Goal: Information Seeking & Learning: Understand process/instructions

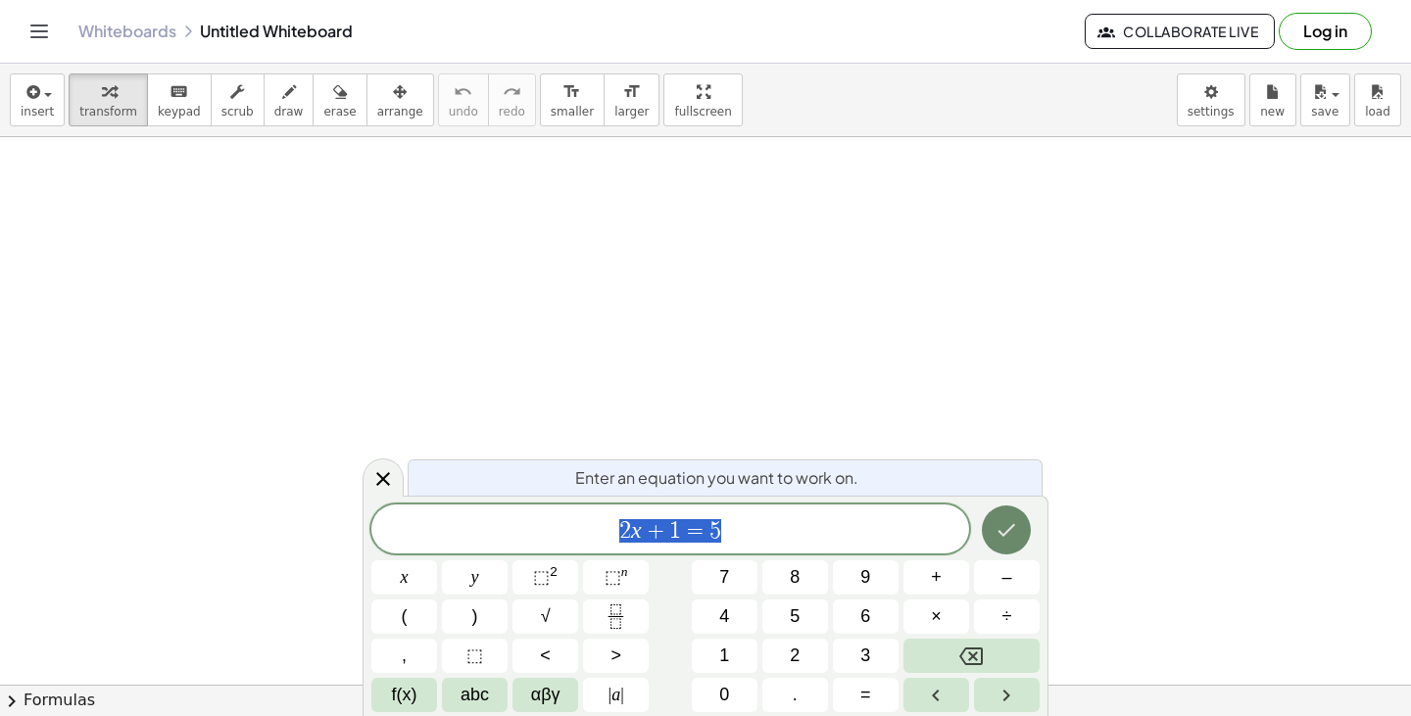
click at [1028, 536] on button "Done" at bounding box center [1006, 530] width 49 height 49
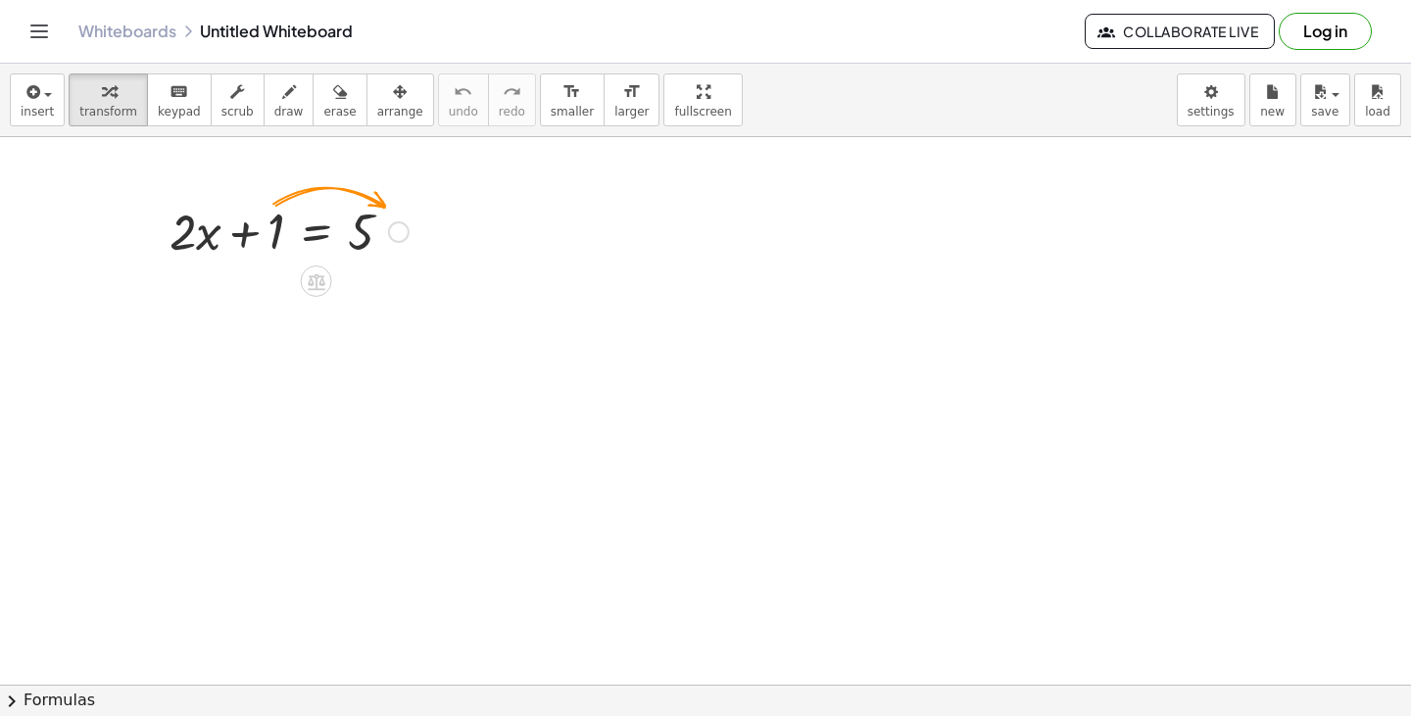
click at [397, 229] on div at bounding box center [399, 232] width 22 height 22
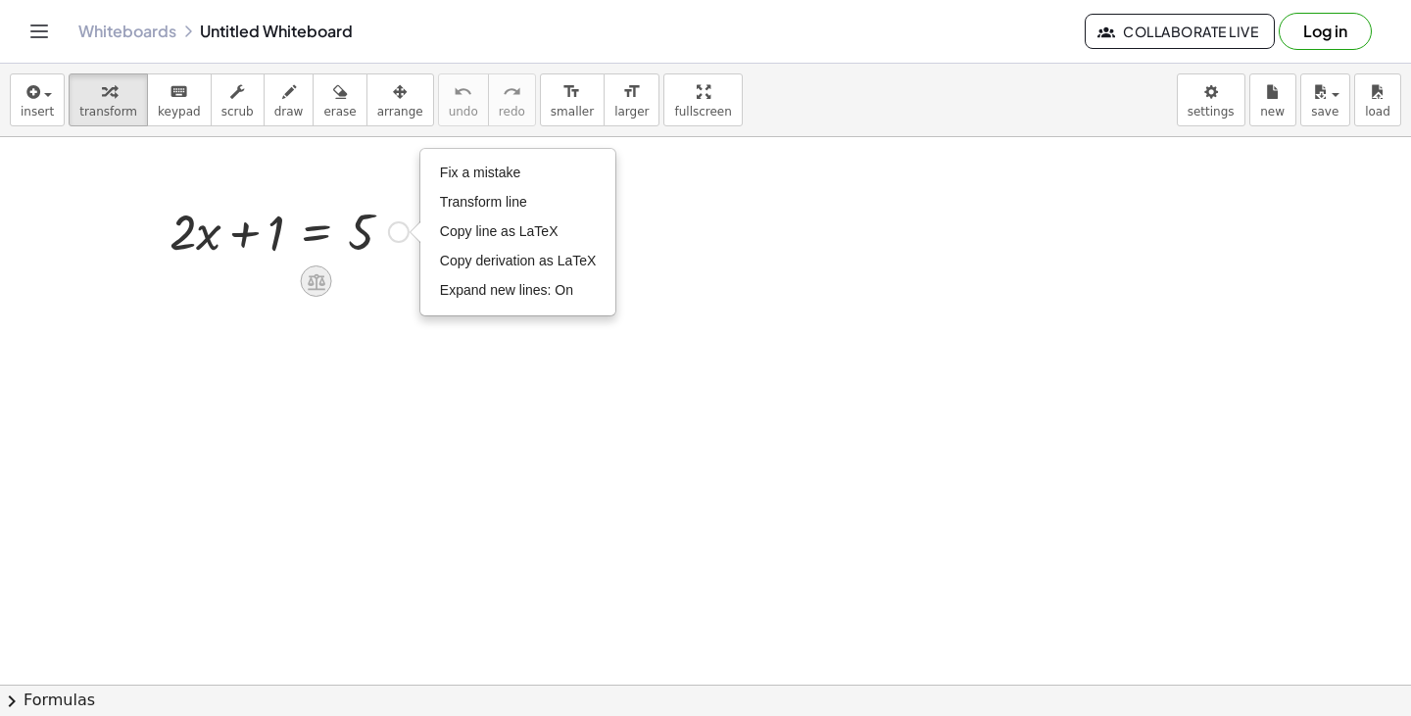
click at [315, 282] on icon at bounding box center [316, 281] width 21 height 21
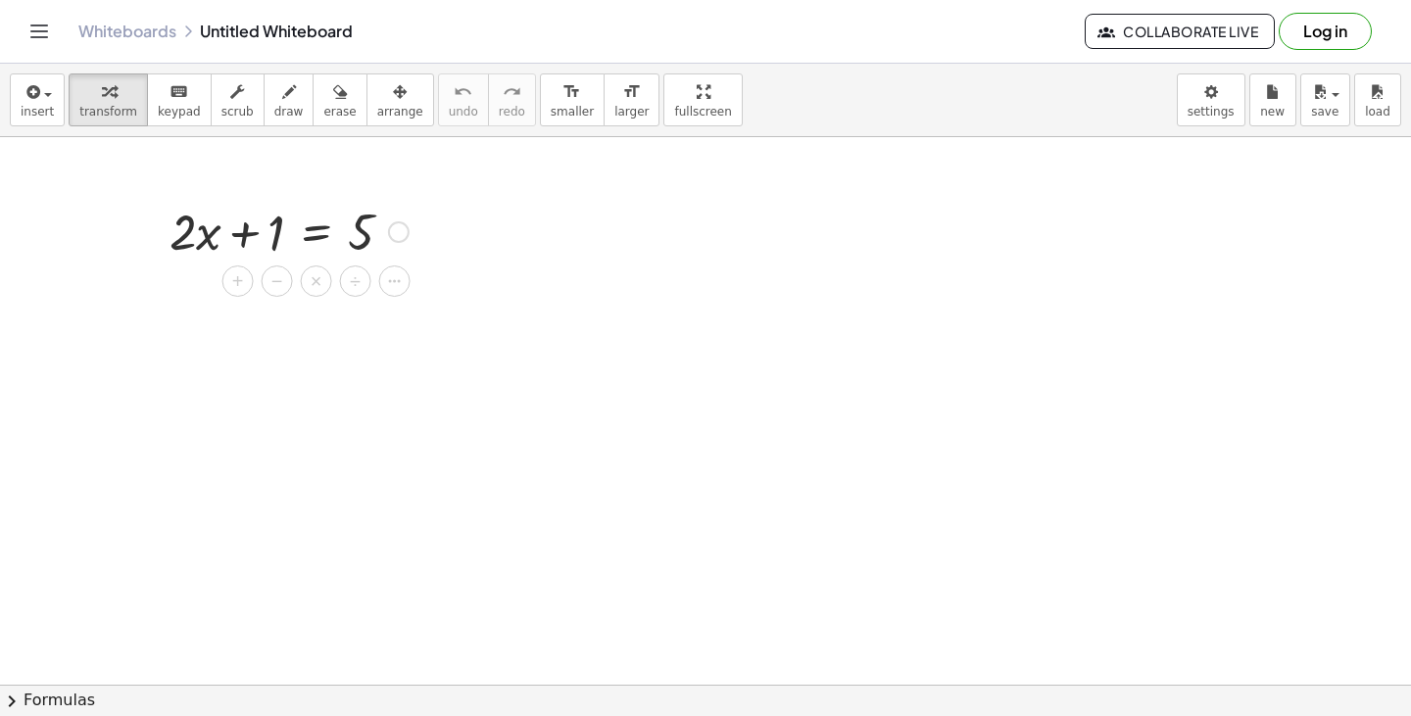
click at [418, 236] on div "+ · 2 · x + 1 = 5 Fix a mistake Transform line Copy line as LaTeX Copy derivati…" at bounding box center [281, 230] width 283 height 76
click at [105, 92] on icon "button" at bounding box center [109, 92] width 14 height 24
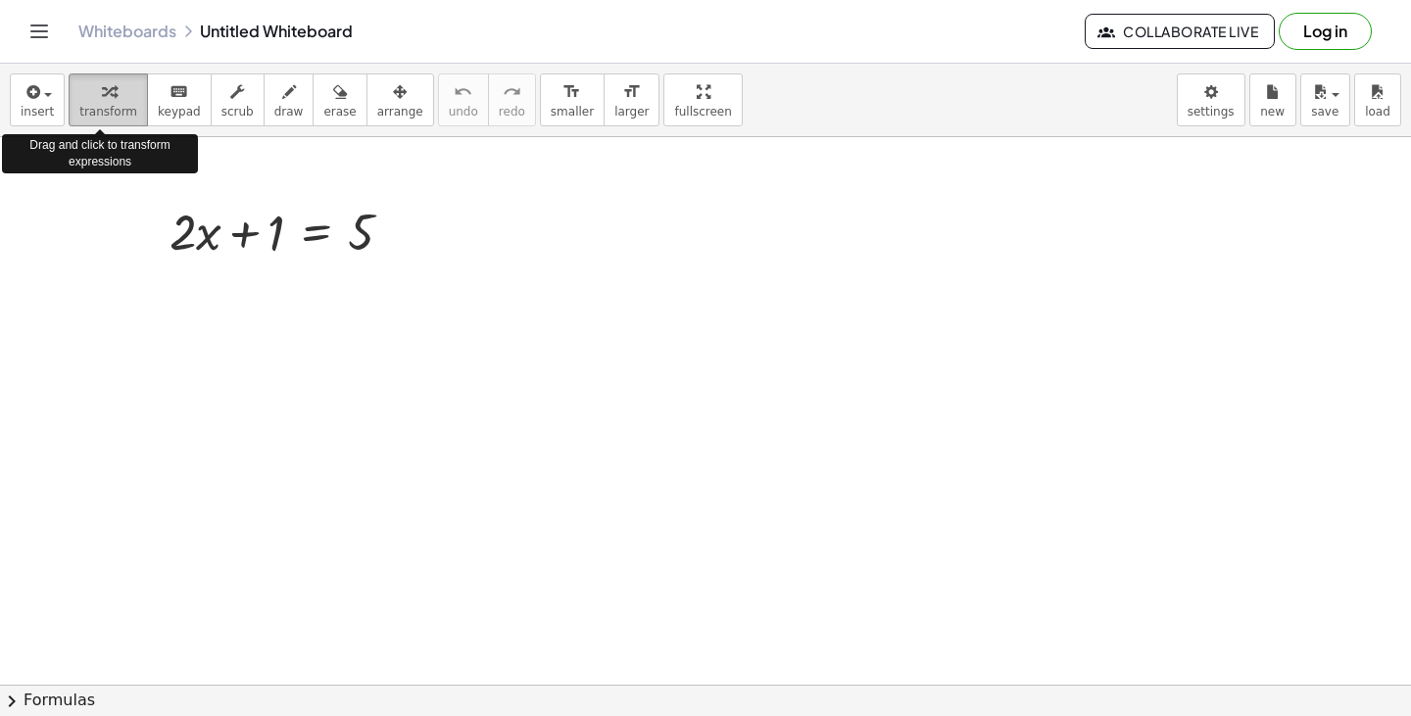
click at [105, 92] on icon "button" at bounding box center [109, 92] width 14 height 24
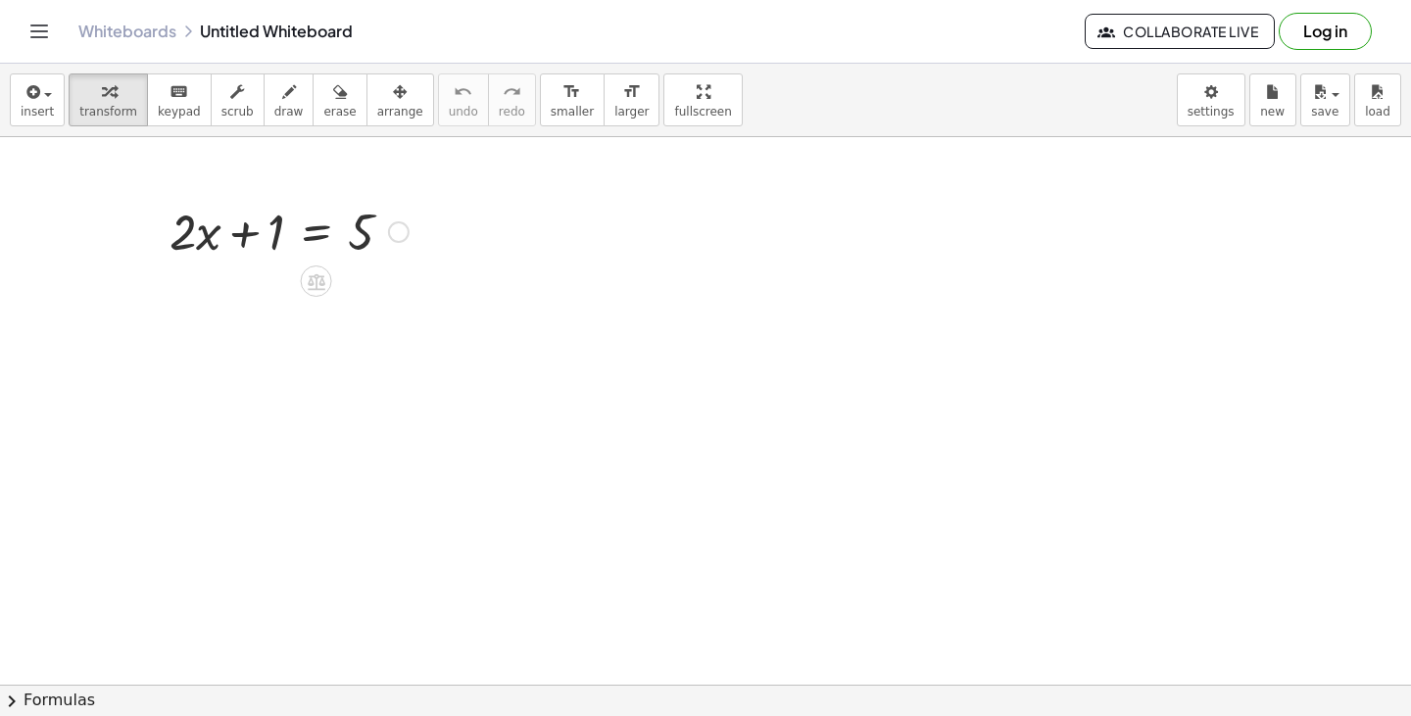
click at [312, 230] on div at bounding box center [289, 230] width 259 height 67
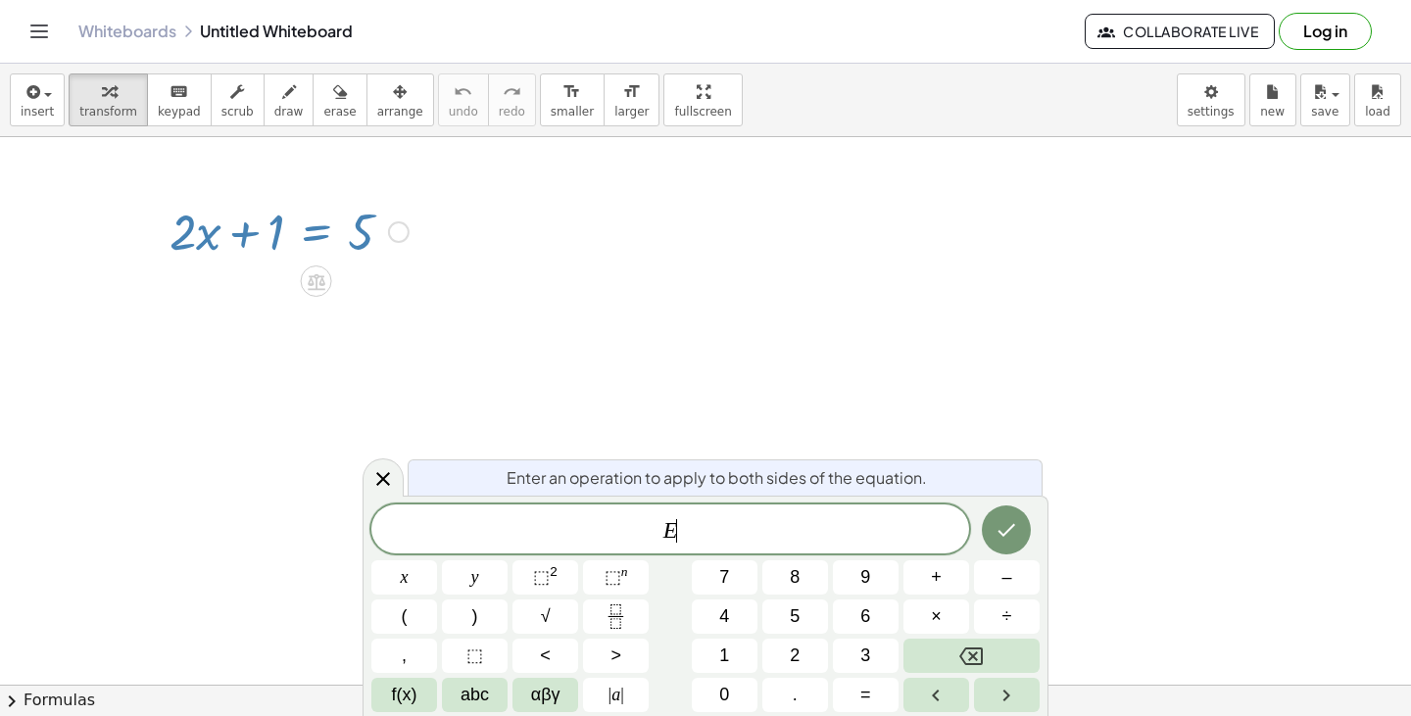
click at [278, 236] on div at bounding box center [289, 230] width 259 height 67
click at [377, 471] on icon at bounding box center [383, 479] width 24 height 24
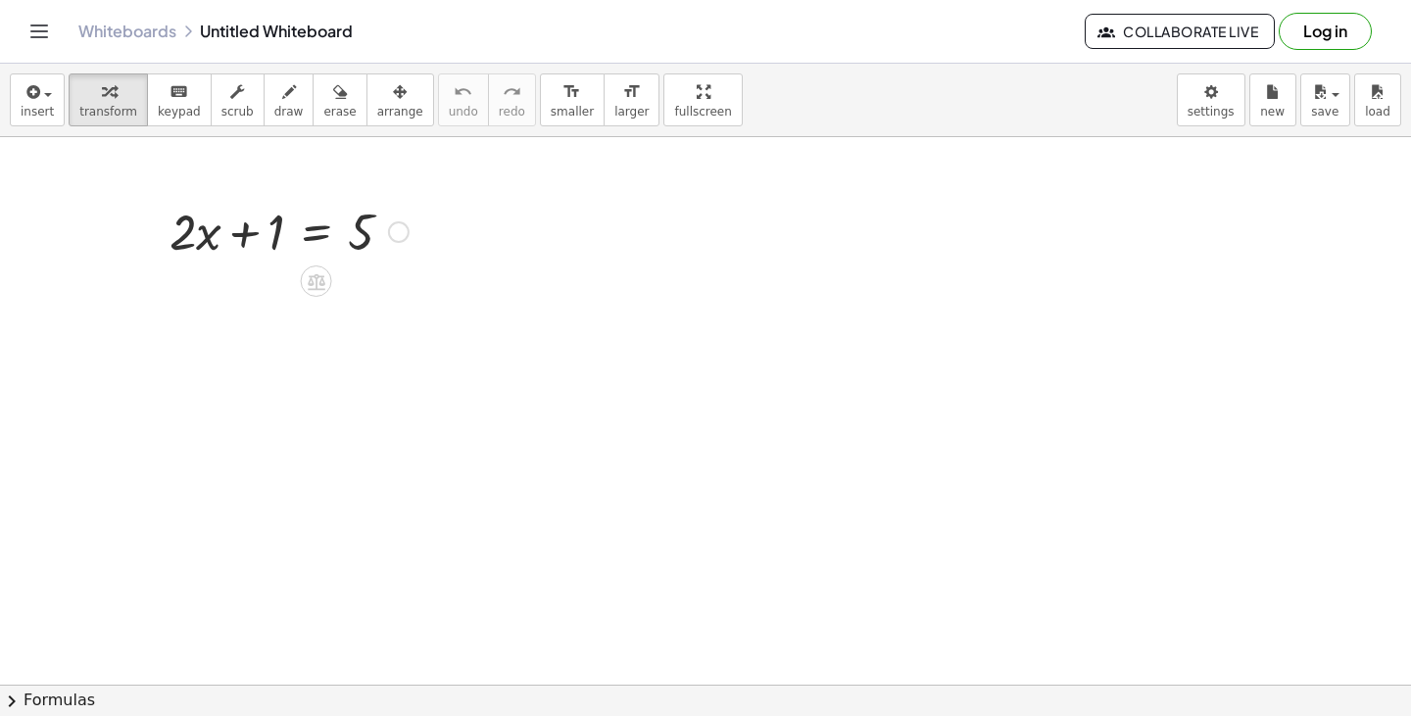
click at [404, 234] on div "Fix a mistake Transform line Copy line as LaTeX Copy derivation as LaTeX Expand…" at bounding box center [399, 232] width 22 height 22
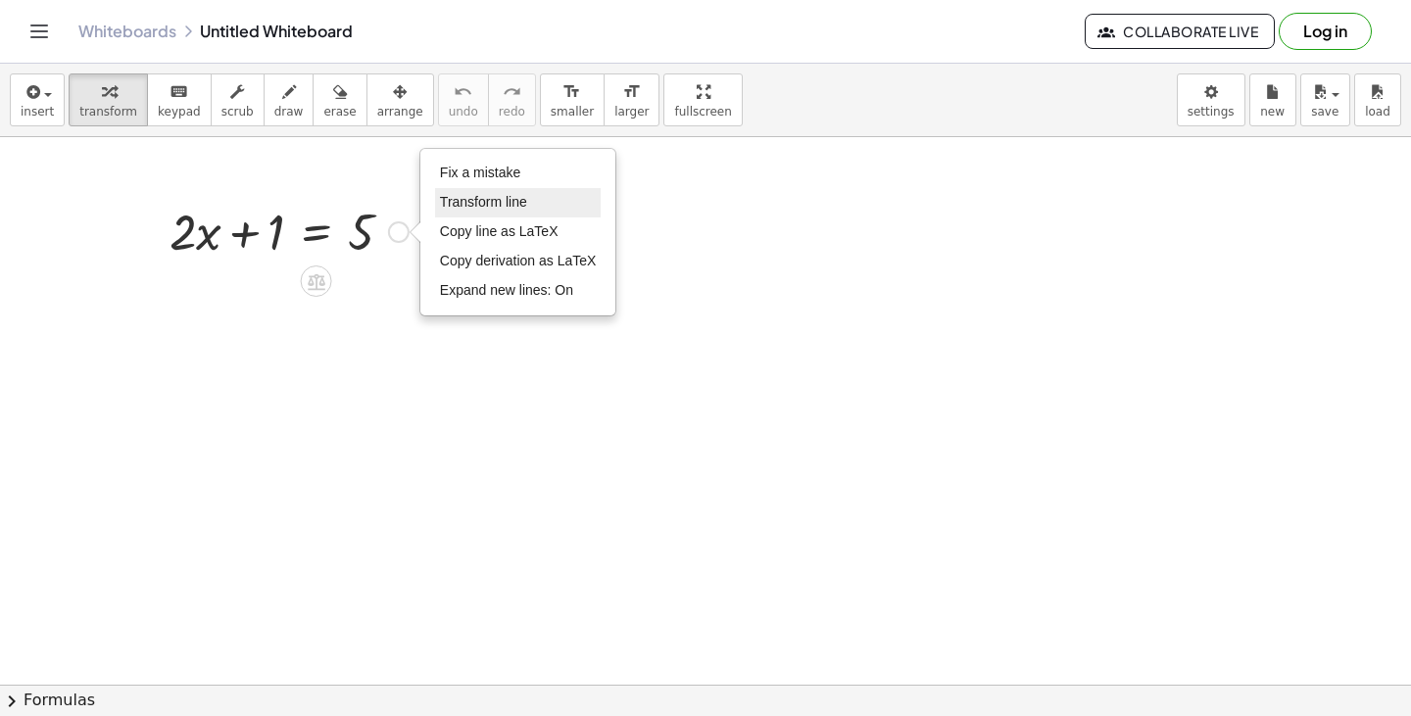
click at [544, 208] on li "Transform line" at bounding box center [518, 202] width 167 height 29
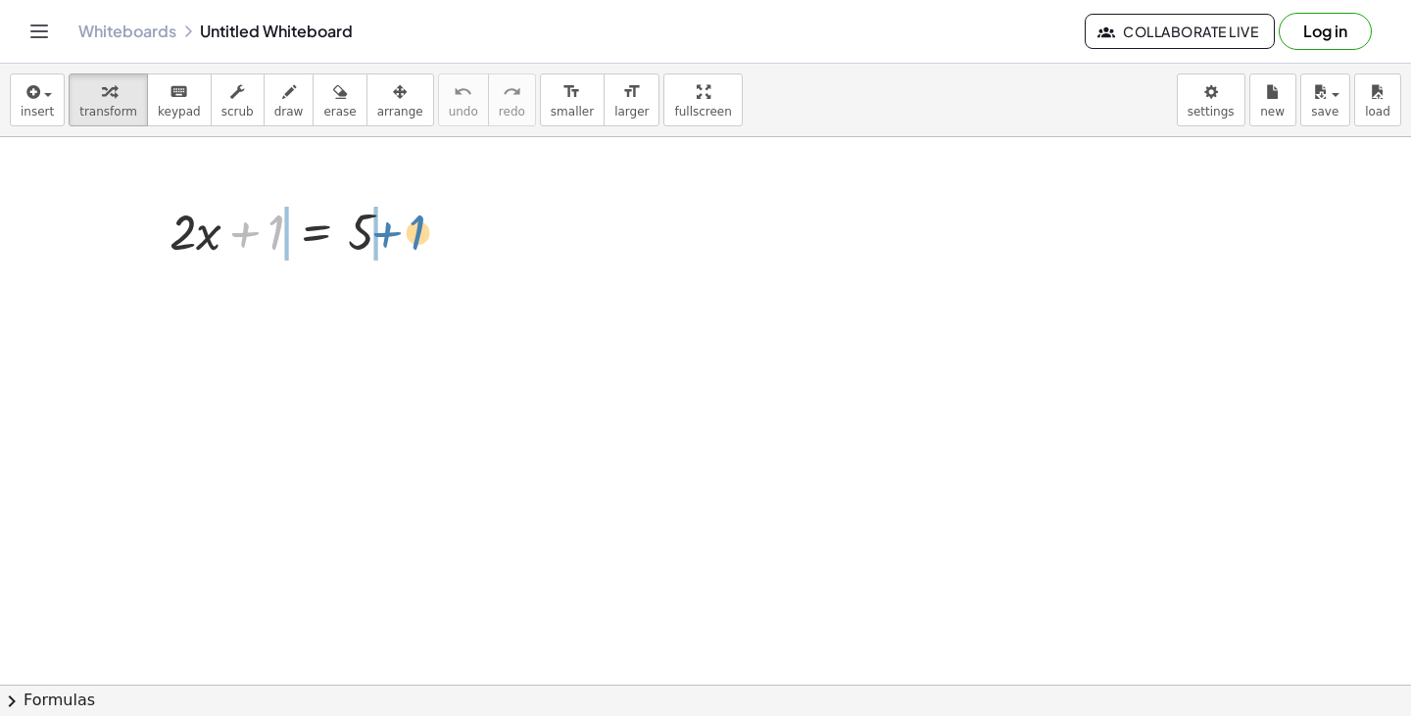
drag, startPoint x: 274, startPoint y: 222, endPoint x: 419, endPoint y: 223, distance: 145.0
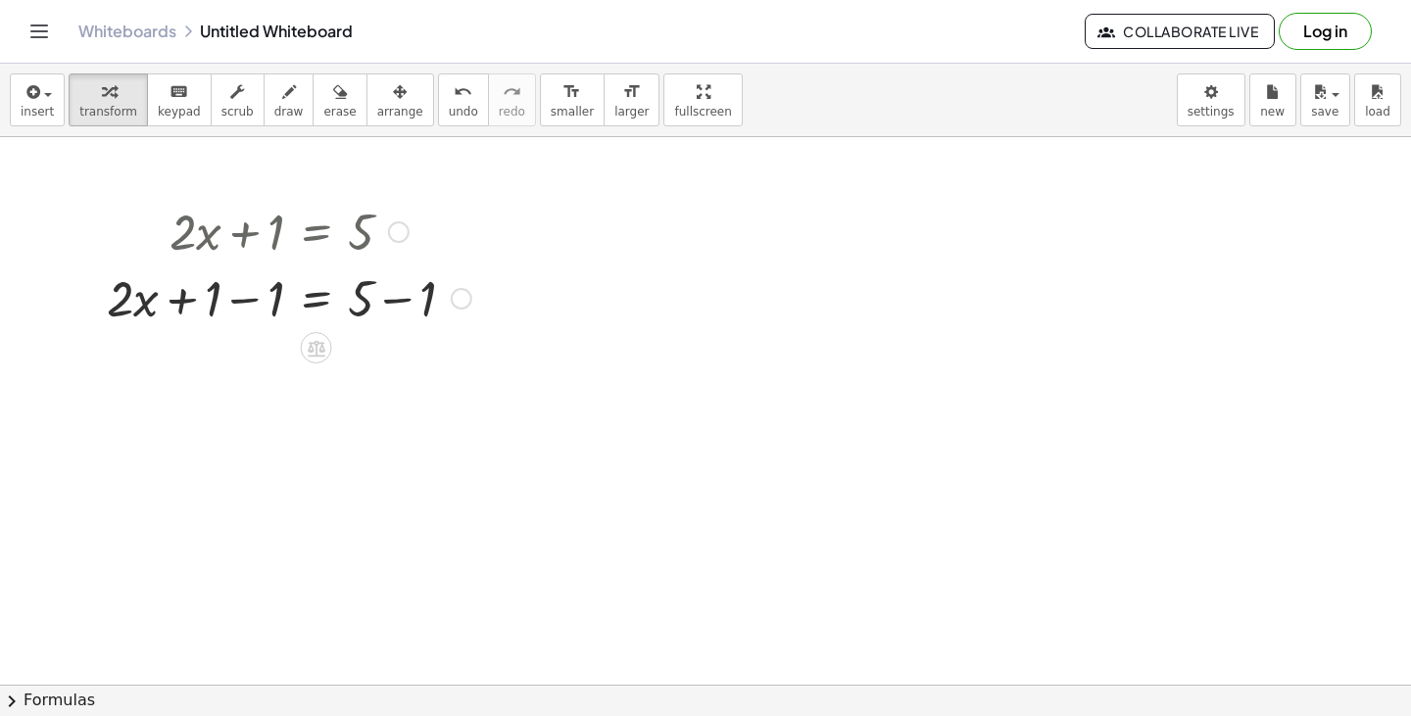
click at [463, 298] on div "Fix a mistake Transform line Copy line as LaTeX Copy derivation as LaTeX Expand…" at bounding box center [462, 299] width 22 height 22
click at [317, 342] on icon at bounding box center [317, 348] width 18 height 17
click at [407, 351] on div at bounding box center [394, 347] width 31 height 31
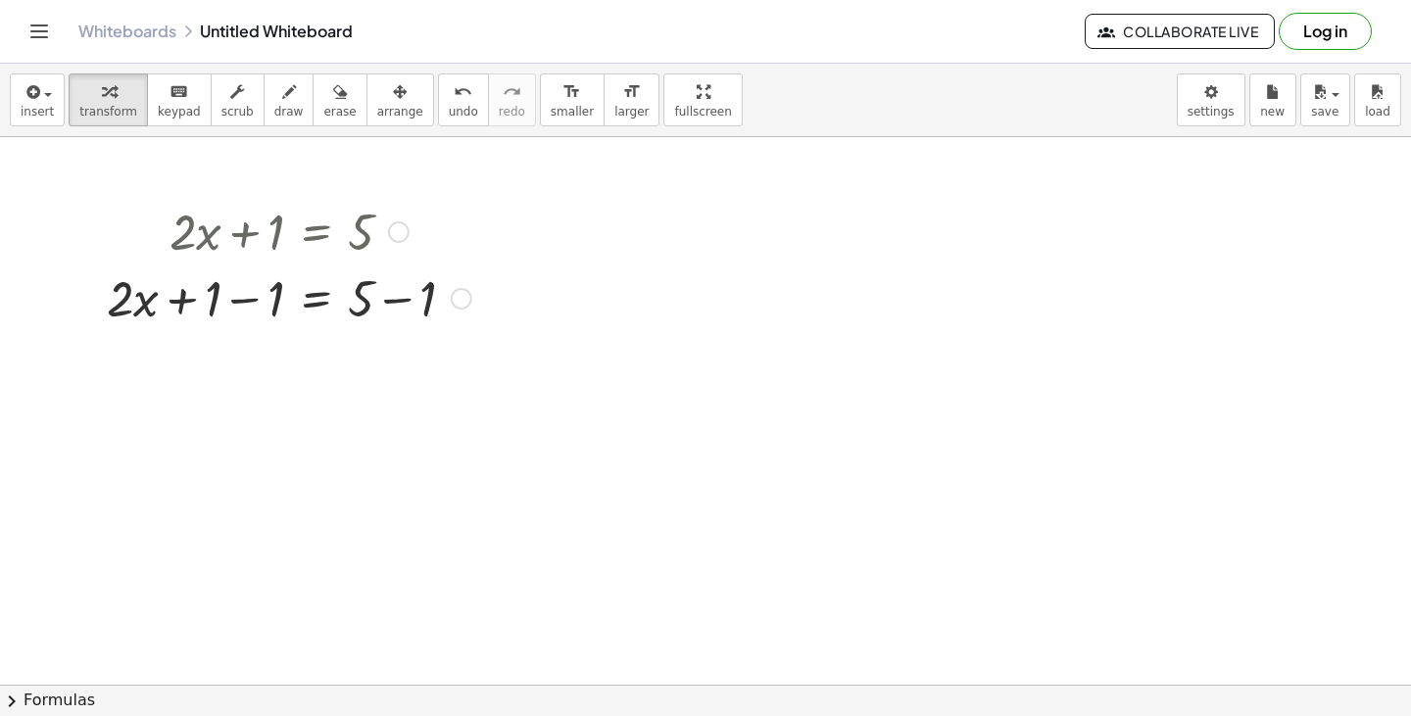
click at [200, 300] on div at bounding box center [289, 297] width 384 height 67
drag, startPoint x: 200, startPoint y: 300, endPoint x: 262, endPoint y: 304, distance: 61.9
click at [262, 304] on div at bounding box center [289, 297] width 384 height 67
drag, startPoint x: 429, startPoint y: 360, endPoint x: 374, endPoint y: 361, distance: 54.9
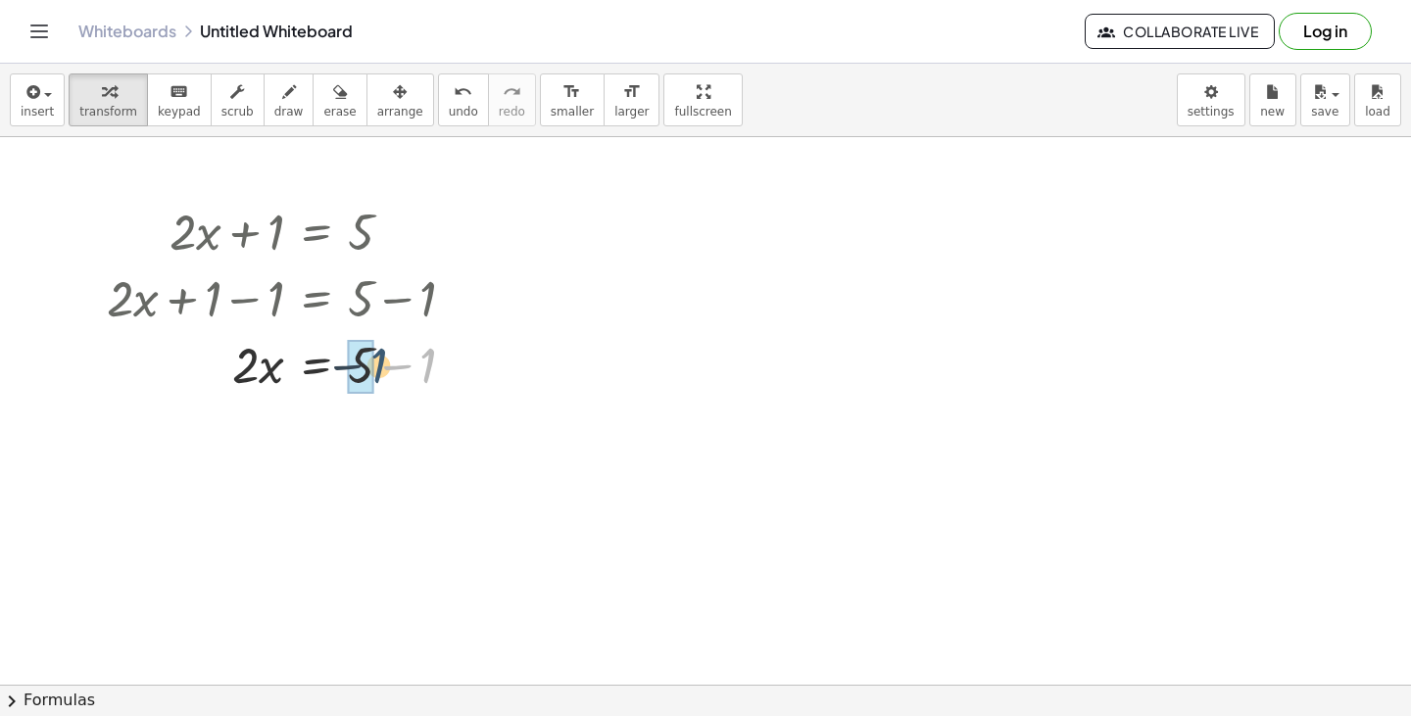
click at [374, 361] on div at bounding box center [289, 363] width 384 height 67
drag, startPoint x: 252, startPoint y: 432, endPoint x: 389, endPoint y: 461, distance: 140.1
click at [389, 461] on div at bounding box center [289, 430] width 384 height 67
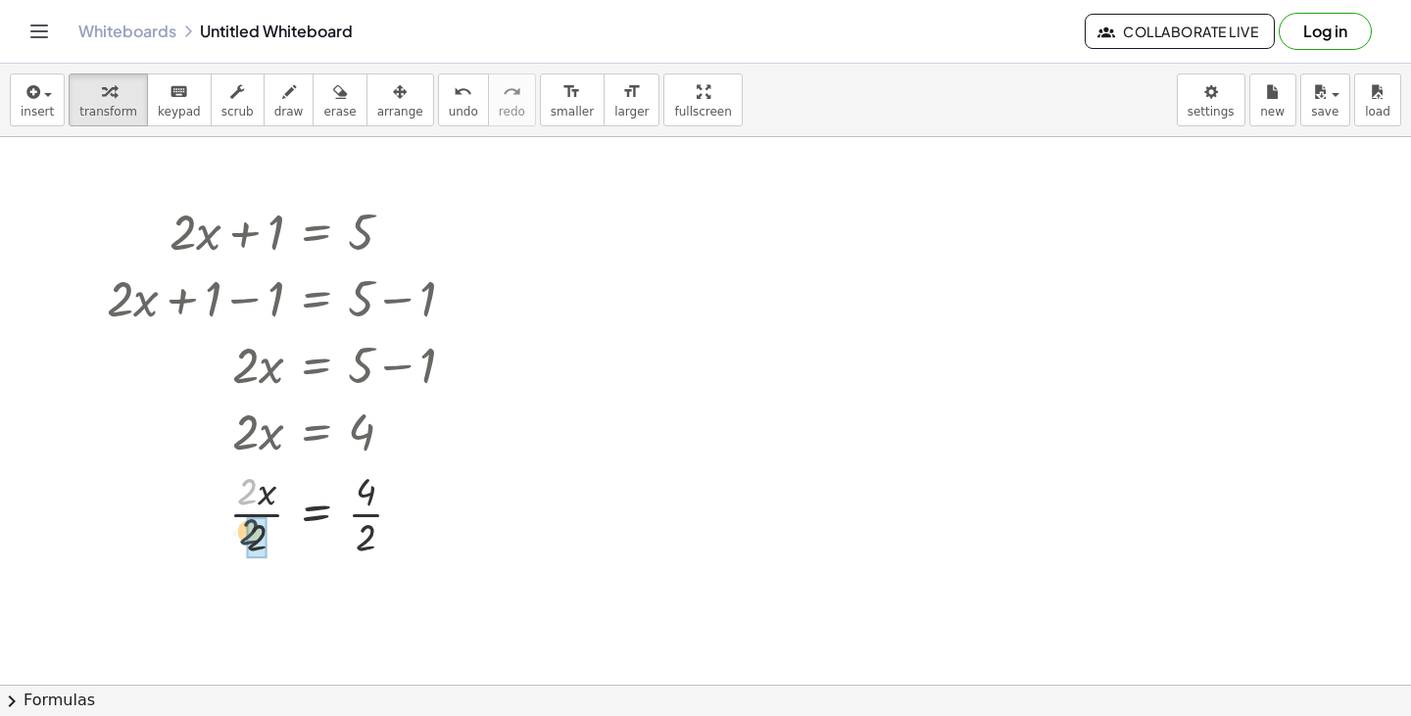
drag, startPoint x: 253, startPoint y: 498, endPoint x: 257, endPoint y: 542, distance: 44.3
drag, startPoint x: 367, startPoint y: 587, endPoint x: 367, endPoint y: 652, distance: 64.7
drag, startPoint x: 89, startPoint y: 185, endPoint x: 395, endPoint y: 554, distance: 478.8
click at [395, 554] on div "+ · 2 · x + 1 = 5 + · 2 · x + 1 − 1 = + 5 − 1 + · 2 · x + 0 = + 5 − 1 · 2 · x =…" at bounding box center [705, 685] width 1411 height 1096
click at [469, 367] on div at bounding box center [462, 366] width 22 height 22
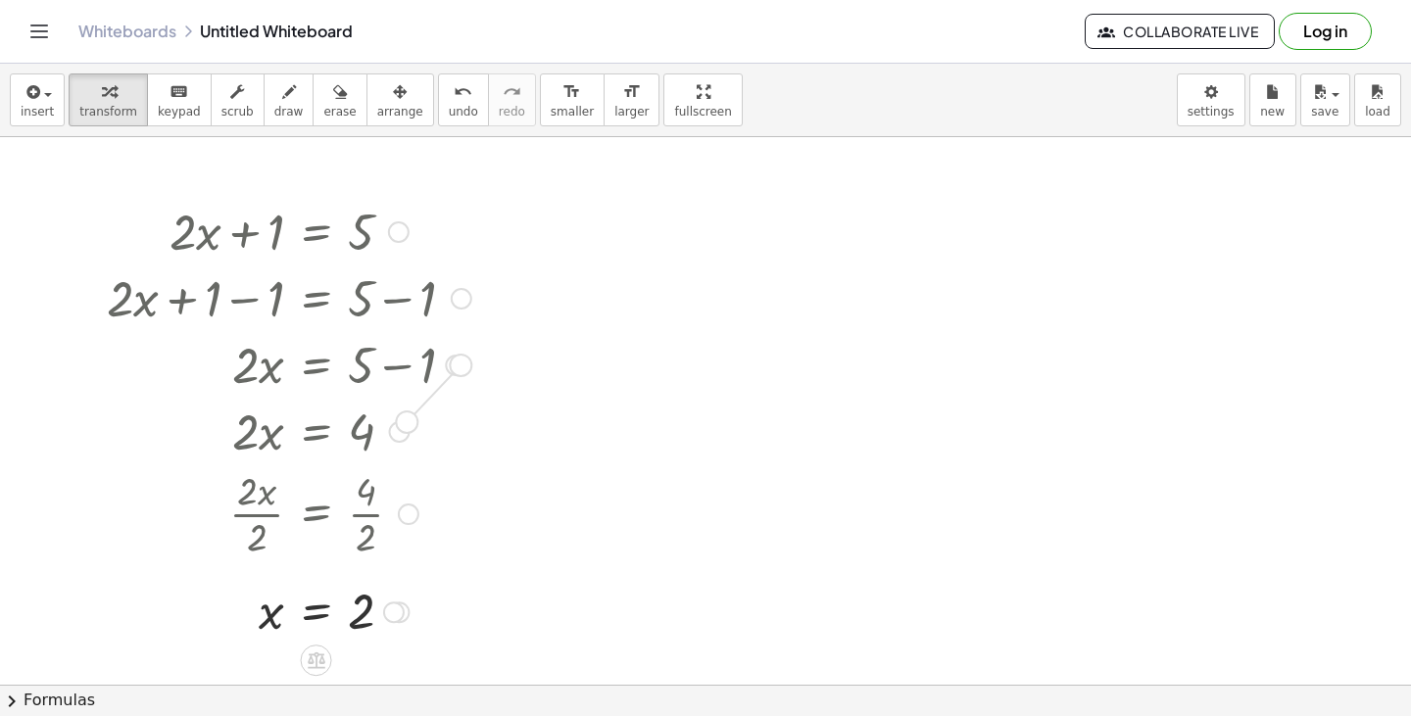
drag, startPoint x: 460, startPoint y: 367, endPoint x: 399, endPoint y: 430, distance: 88.0
click at [317, 232] on div "+ · 2 · x + 1 = 5 + · 2 · x + 1 − 1 = + 5 − 1 + · 2 · x + 0 = + 5 − 1 · 2 · x =…" at bounding box center [317, 232] width 0 height 0
drag, startPoint x: 458, startPoint y: 370, endPoint x: 464, endPoint y: 299, distance: 71.8
click at [317, 232] on div "+ · 2 · x + 1 = 5 + · 2 · x + 1 − 1 = + 5 − 1 + · 2 · x + 0 = + 5 − 1 · 2 · x =…" at bounding box center [317, 232] width 0 height 0
drag, startPoint x: 464, startPoint y: 299, endPoint x: 398, endPoint y: 231, distance: 94.3
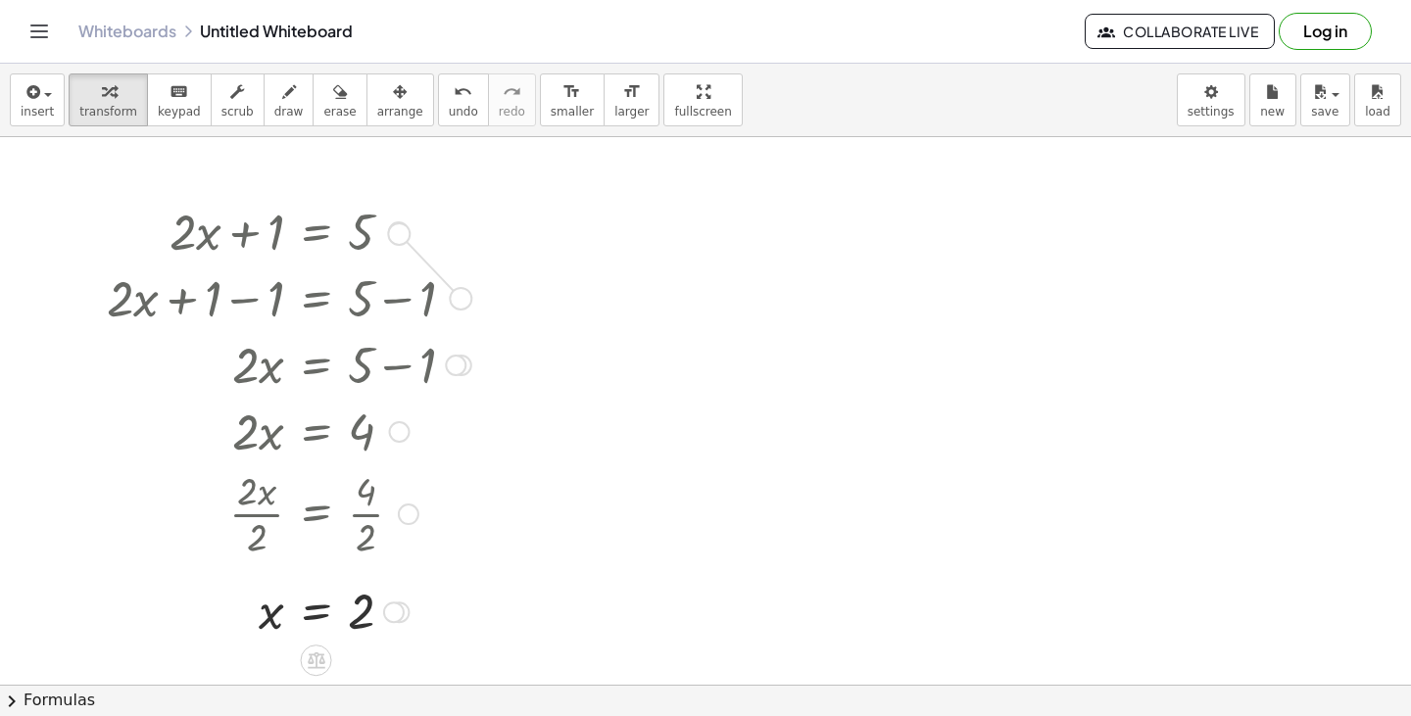
click at [317, 232] on div "+ · 2 · x + 1 = 5 + · 2 · x + 1 − 1 = + 5 − 1 + · 2 · x + 0 = + 5 − 1 · 2 · x =…" at bounding box center [317, 232] width 0 height 0
click at [455, 285] on div at bounding box center [289, 297] width 384 height 67
click at [396, 226] on div at bounding box center [399, 232] width 22 height 22
click at [524, 307] on div at bounding box center [705, 685] width 1411 height 1096
click at [396, 231] on div "Go back to this line Copy line as LaTeX Copy derivation as LaTeX" at bounding box center [399, 232] width 22 height 22
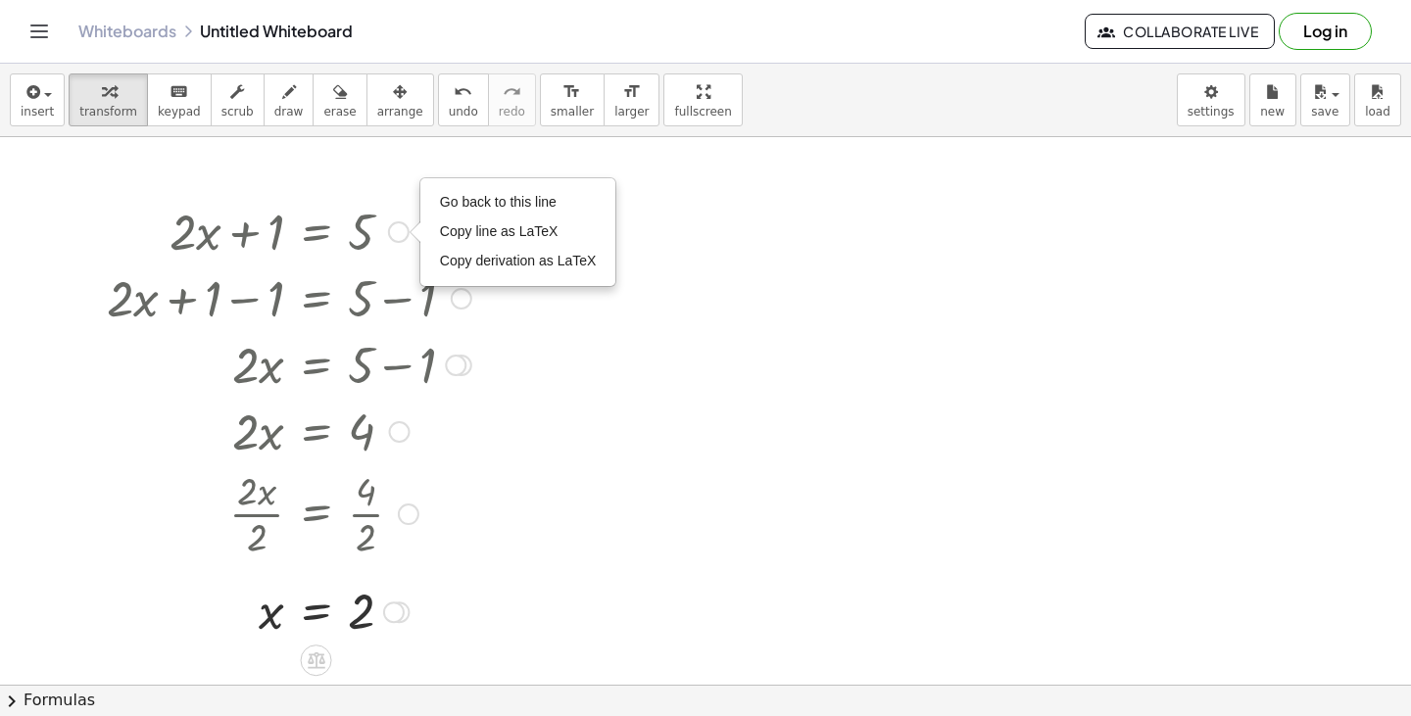
click at [352, 194] on div "+ · 2 · x + 1 = 5 Go back to this line Copy line as LaTeX Copy derivation as La…" at bounding box center [281, 420] width 409 height 456
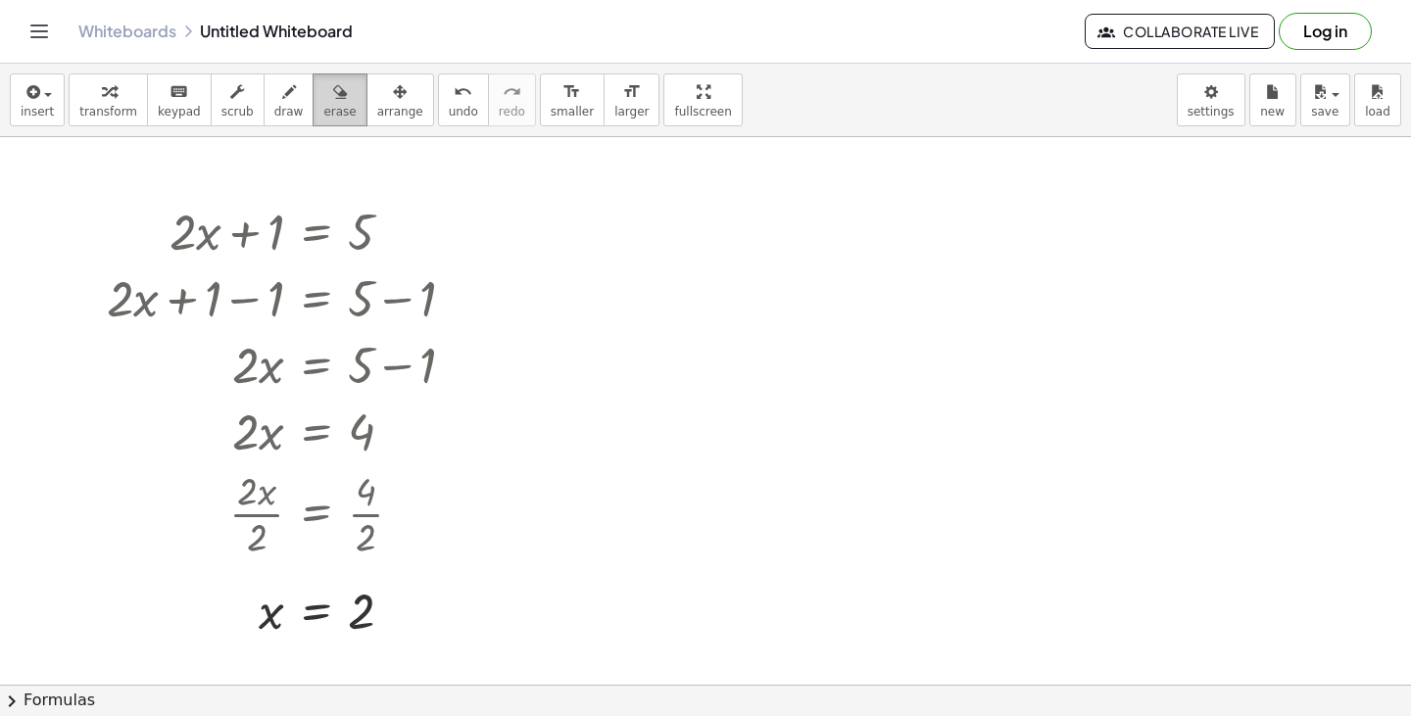
click at [323, 109] on span "erase" at bounding box center [339, 112] width 32 height 14
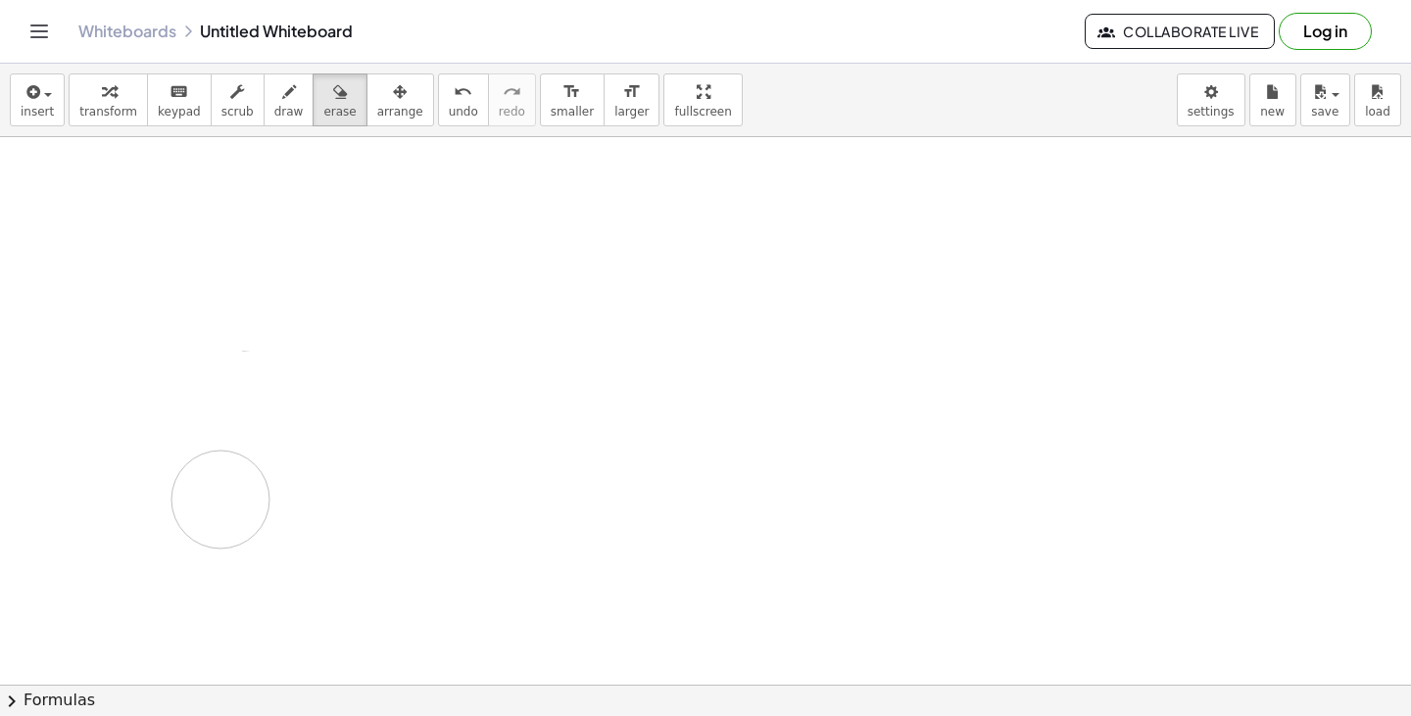
drag, startPoint x: 169, startPoint y: 220, endPoint x: 219, endPoint y: 505, distance: 289.5
click at [219, 505] on div at bounding box center [705, 685] width 1411 height 1096
drag, startPoint x: 213, startPoint y: 185, endPoint x: 425, endPoint y: 574, distance: 443.4
click at [425, 574] on div at bounding box center [705, 685] width 1411 height 1096
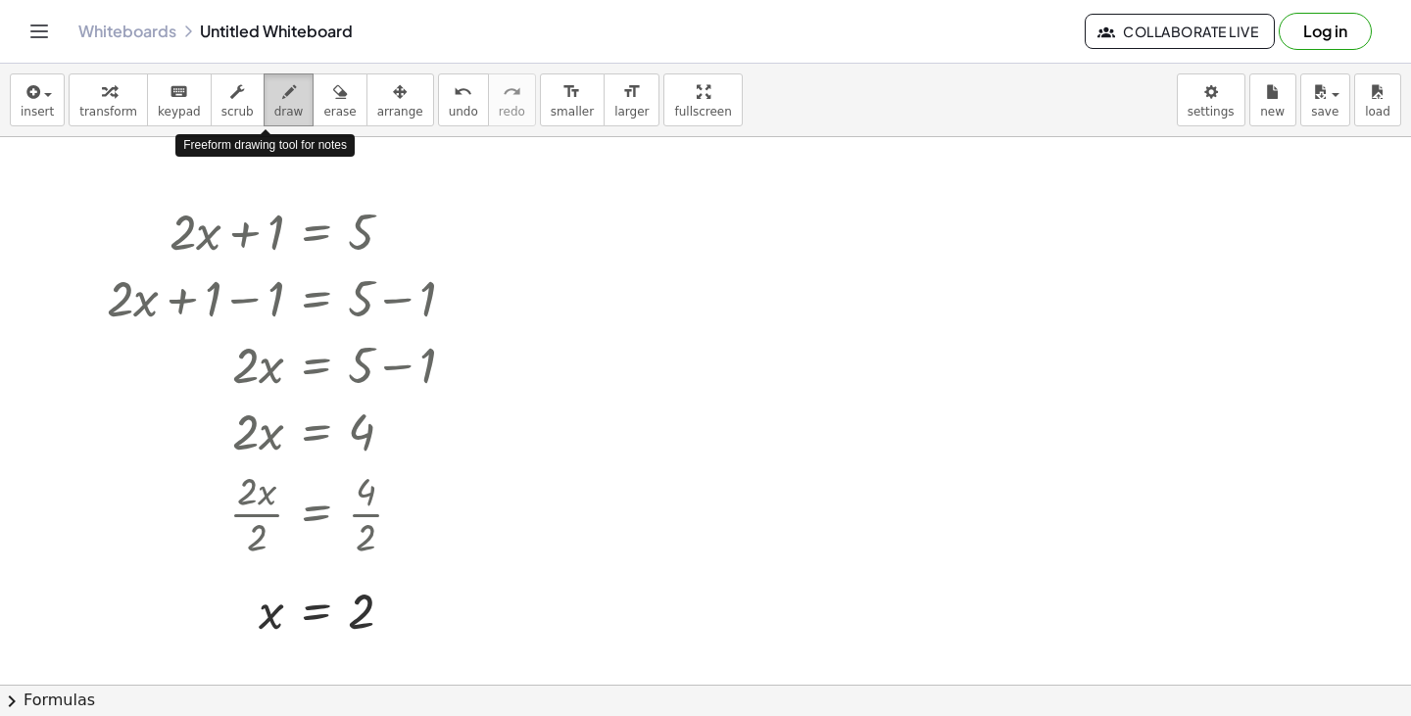
click at [274, 92] on div "button" at bounding box center [288, 91] width 29 height 24
drag, startPoint x: 821, startPoint y: 230, endPoint x: 860, endPoint y: 259, distance: 48.4
click at [860, 259] on div at bounding box center [705, 685] width 1411 height 1096
drag, startPoint x: 869, startPoint y: 225, endPoint x: 907, endPoint y: 262, distance: 52.7
click at [907, 262] on div at bounding box center [705, 685] width 1411 height 1096
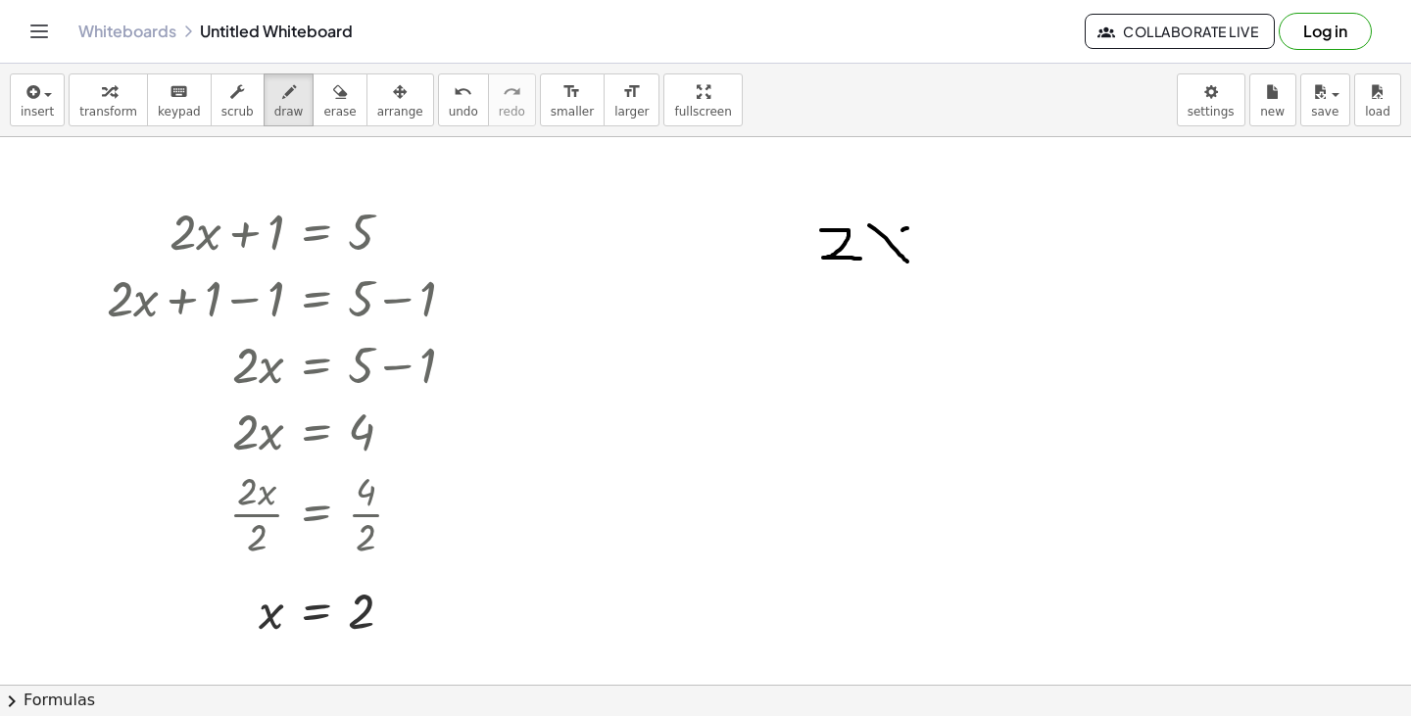
drag, startPoint x: 907, startPoint y: 228, endPoint x: 886, endPoint y: 246, distance: 27.9
click at [886, 246] on div at bounding box center [705, 685] width 1411 height 1096
click at [1035, 275] on div at bounding box center [705, 685] width 1411 height 1096
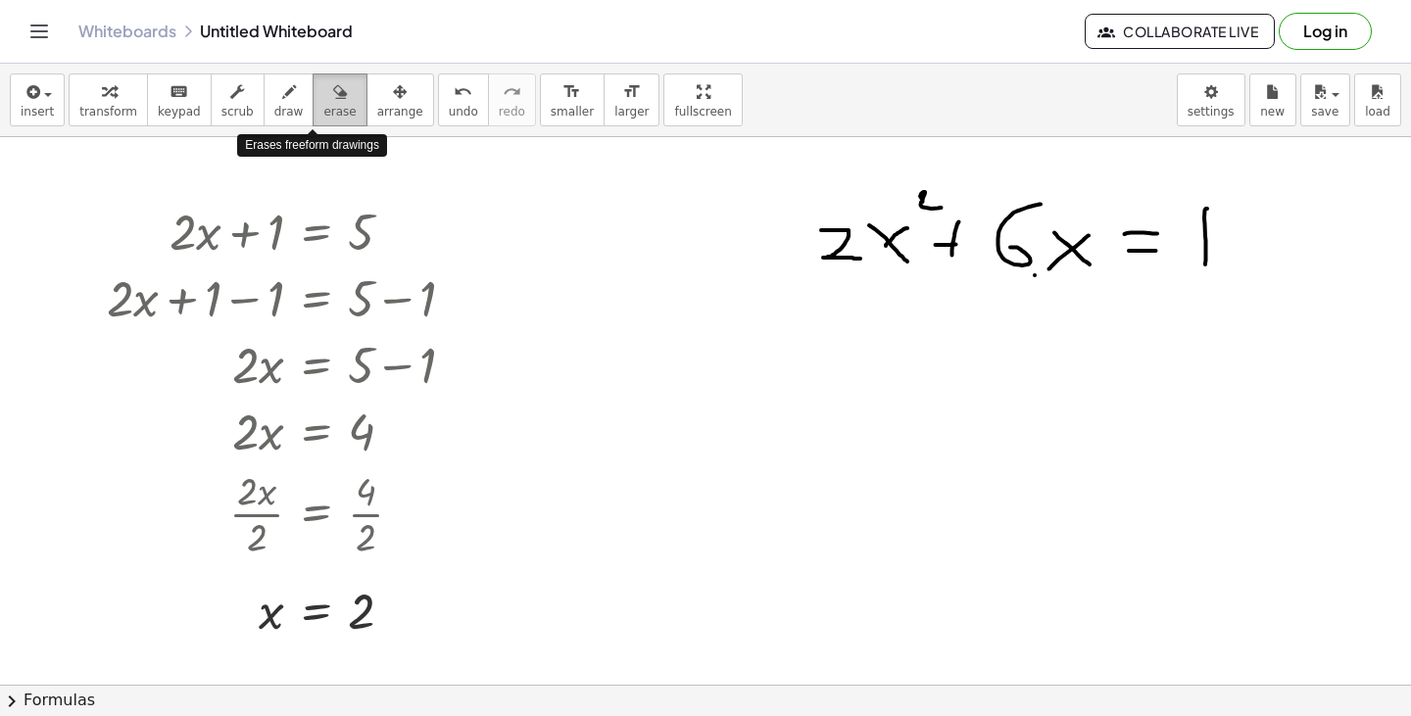
click at [323, 119] on span "erase" at bounding box center [339, 112] width 32 height 14
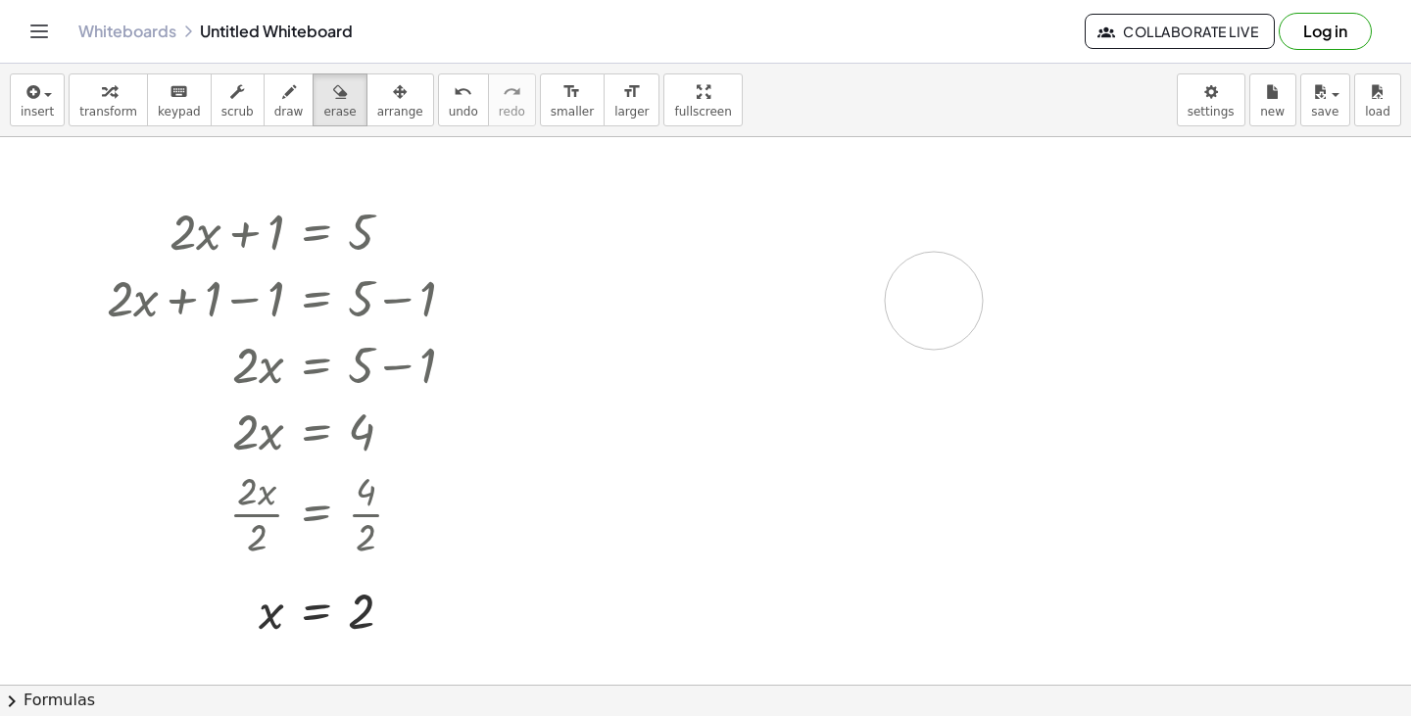
drag, startPoint x: 846, startPoint y: 239, endPoint x: 1152, endPoint y: 209, distance: 308.2
click at [1152, 209] on div at bounding box center [705, 685] width 1411 height 1096
click at [170, 90] on icon "keyboard" at bounding box center [179, 92] width 19 height 24
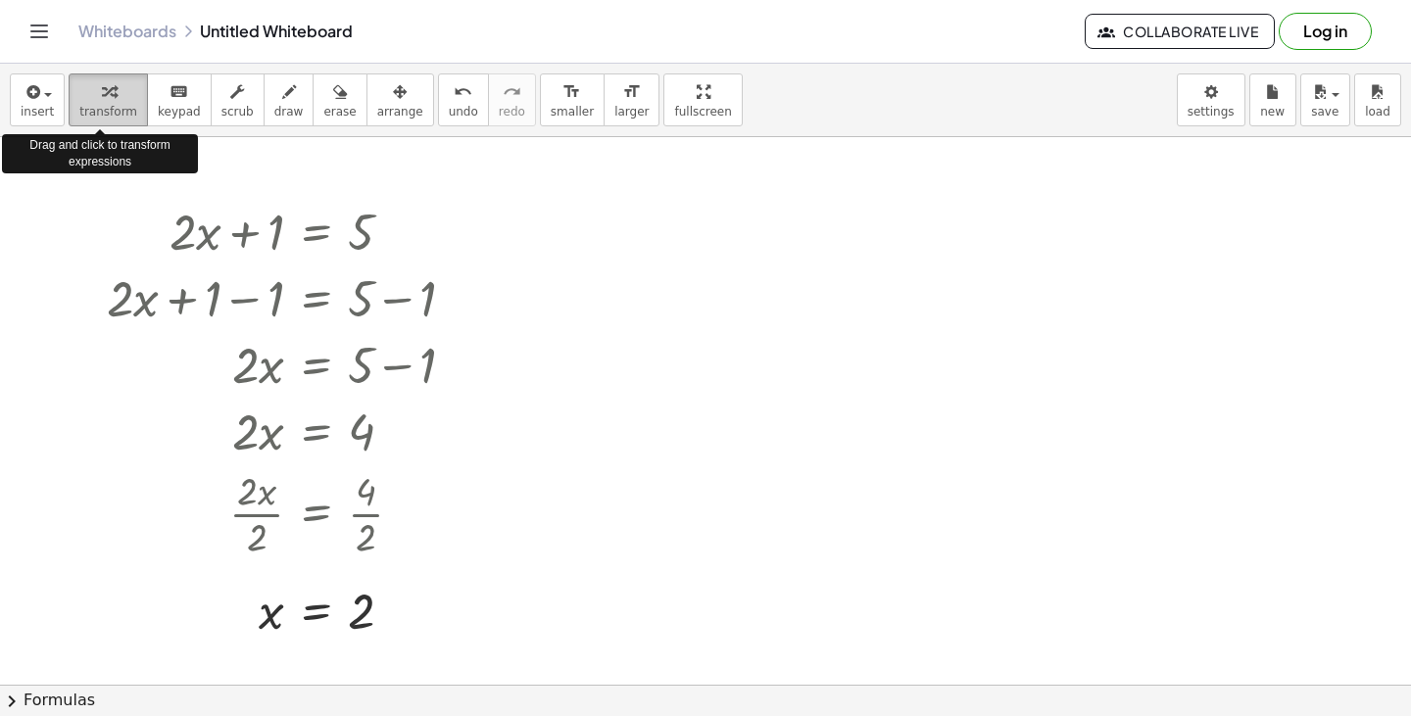
click at [105, 97] on icon "button" at bounding box center [109, 92] width 14 height 24
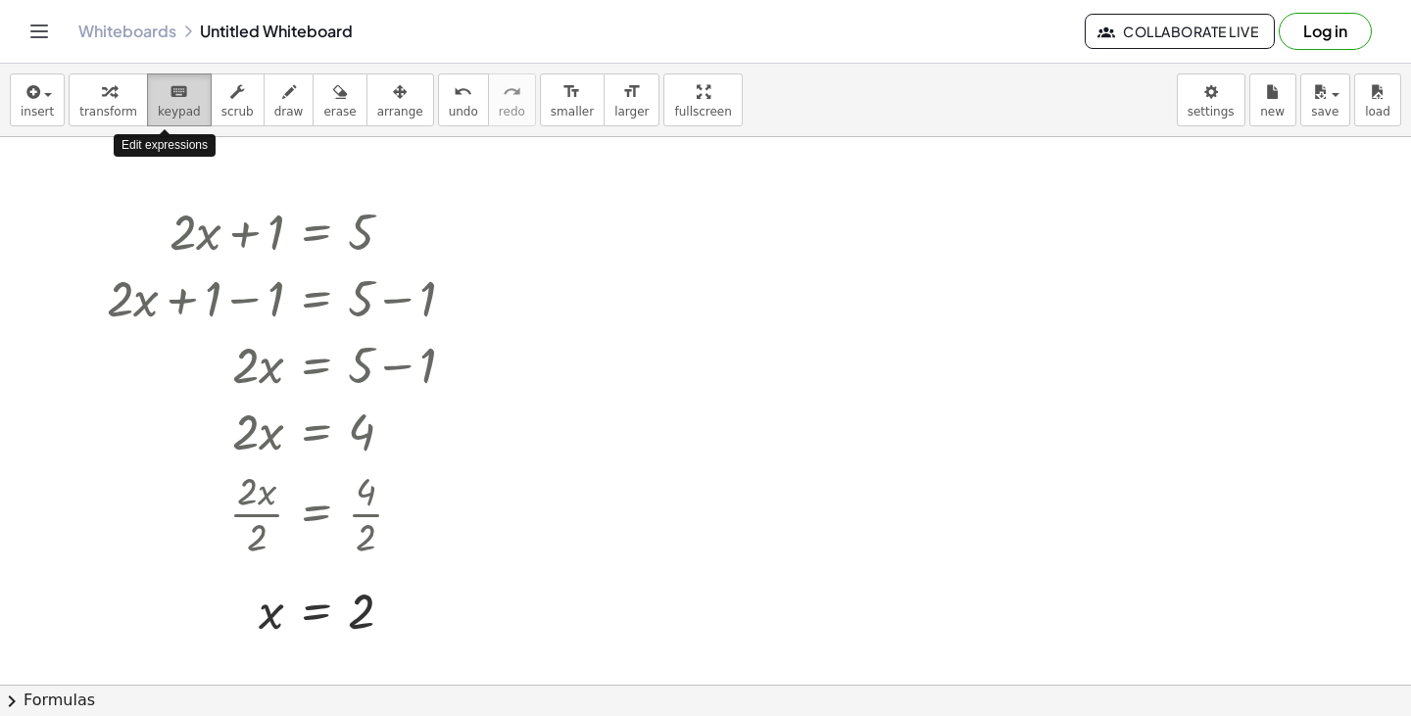
click at [158, 108] on span "keypad" at bounding box center [179, 112] width 43 height 14
click at [659, 212] on div at bounding box center [705, 685] width 1411 height 1096
click at [398, 231] on div "Go back to this line Copy line as LaTeX Copy derivation as LaTeX" at bounding box center [399, 232] width 22 height 22
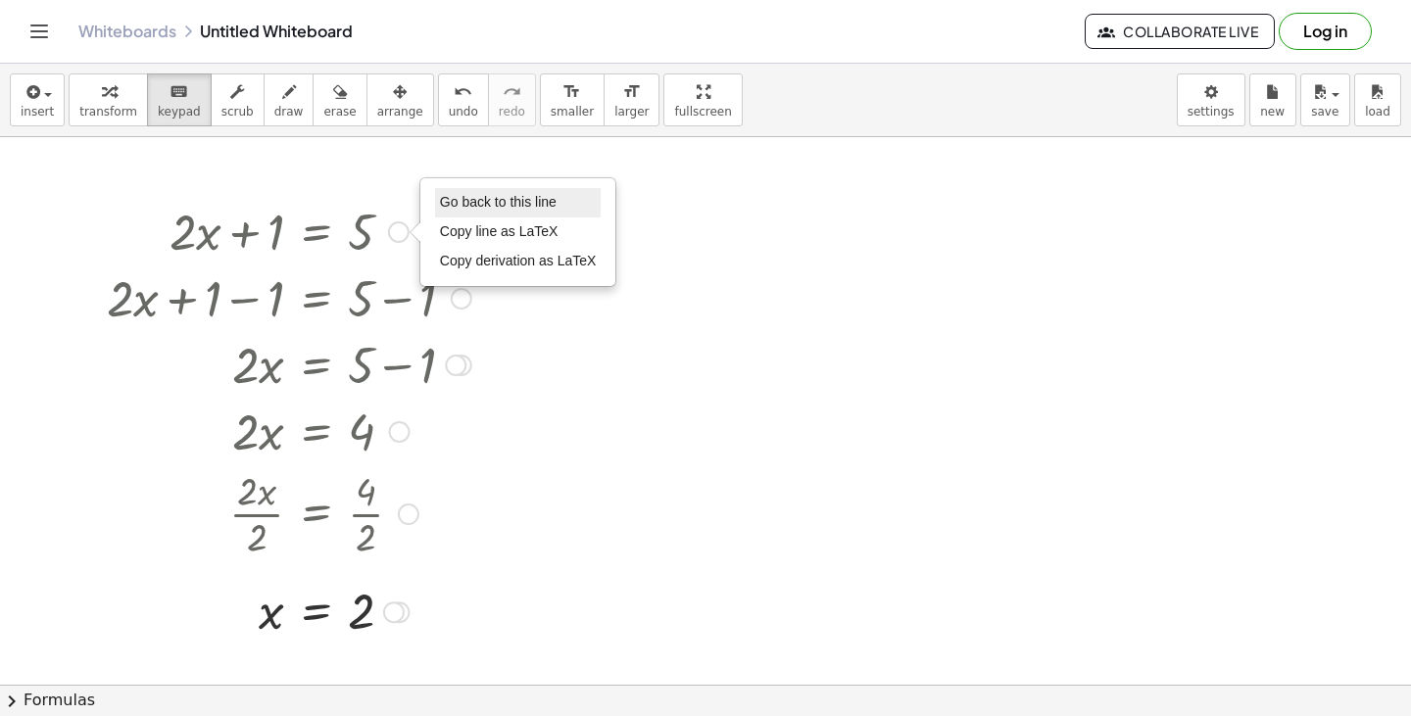
click at [497, 203] on span "Go back to this line" at bounding box center [498, 202] width 117 height 16
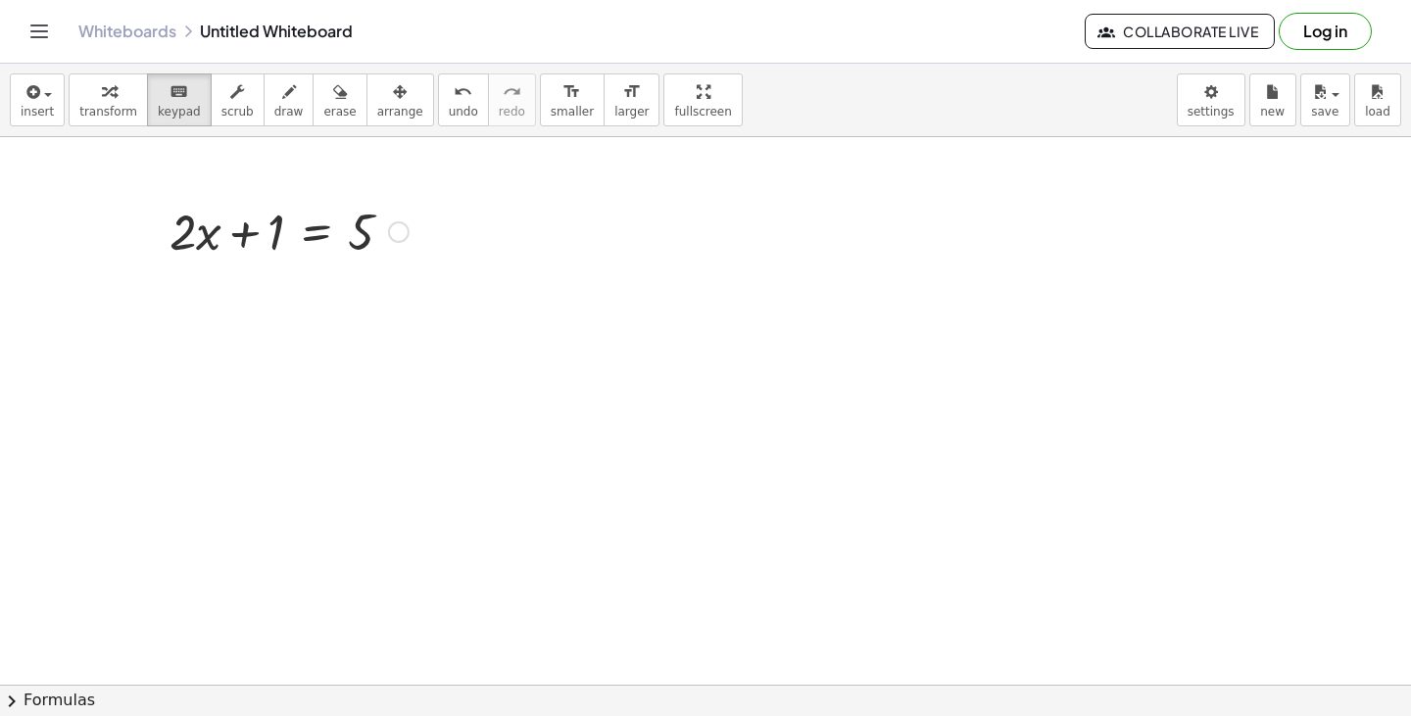
click at [396, 230] on div "Go back to this line Copy line as LaTeX Copy derivation as LaTeX" at bounding box center [399, 232] width 22 height 22
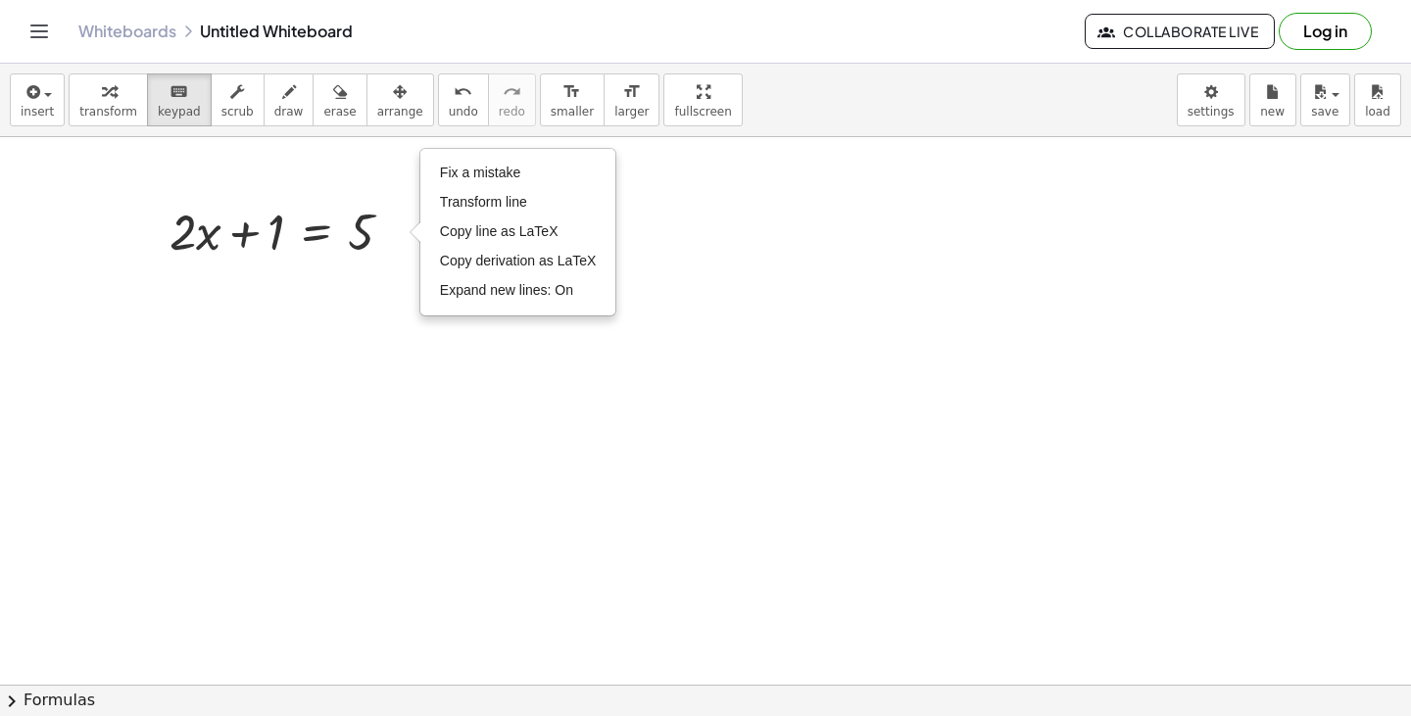
click at [384, 272] on div at bounding box center [705, 685] width 1411 height 1096
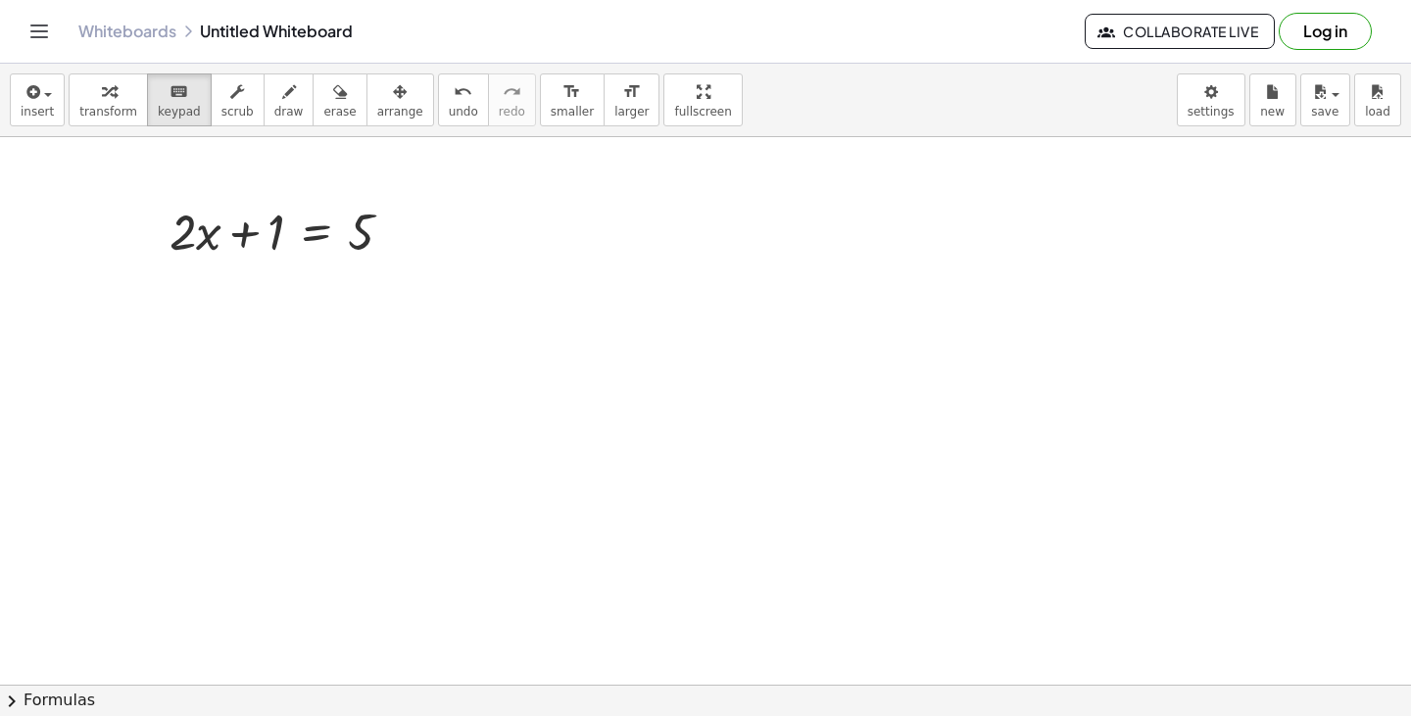
click at [58, 690] on button "chevron_right Formulas" at bounding box center [705, 700] width 1411 height 31
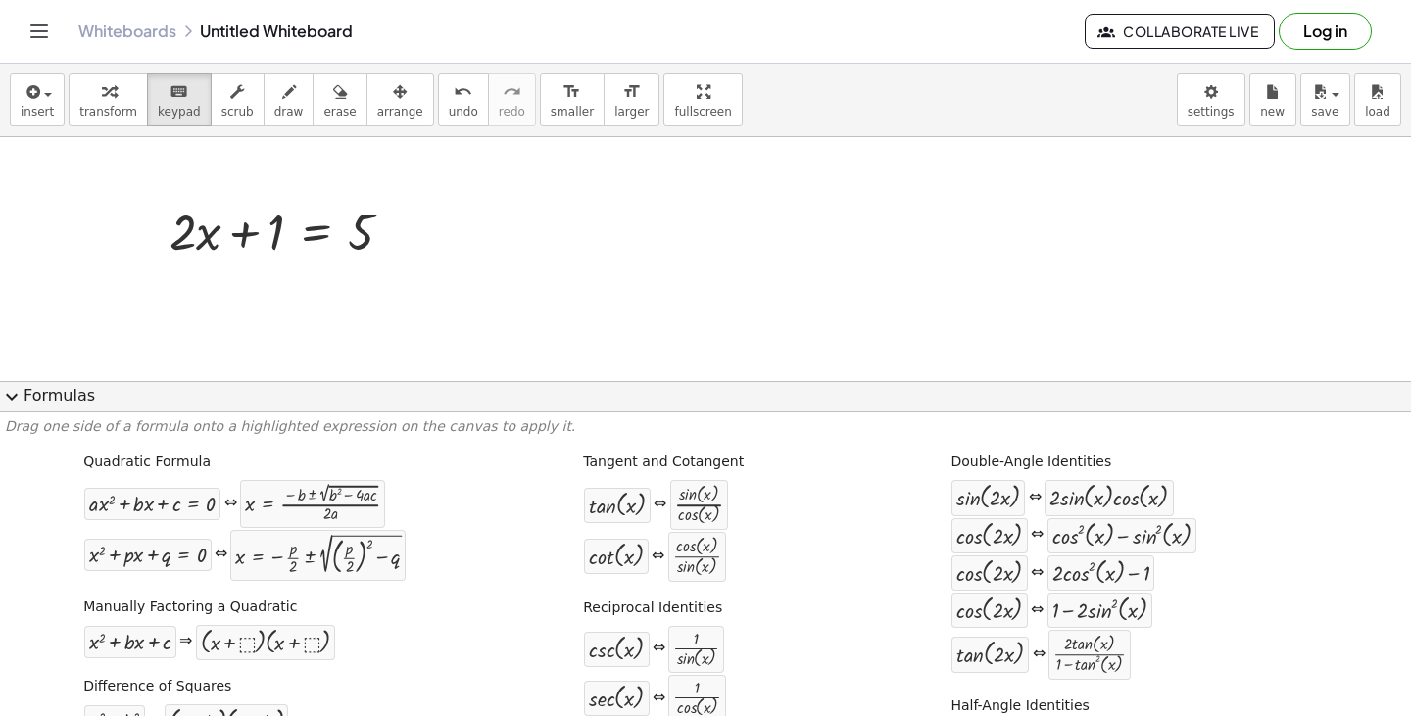
click at [29, 399] on button "expand_more Formulas" at bounding box center [705, 396] width 1411 height 31
